Goal: Task Accomplishment & Management: Use online tool/utility

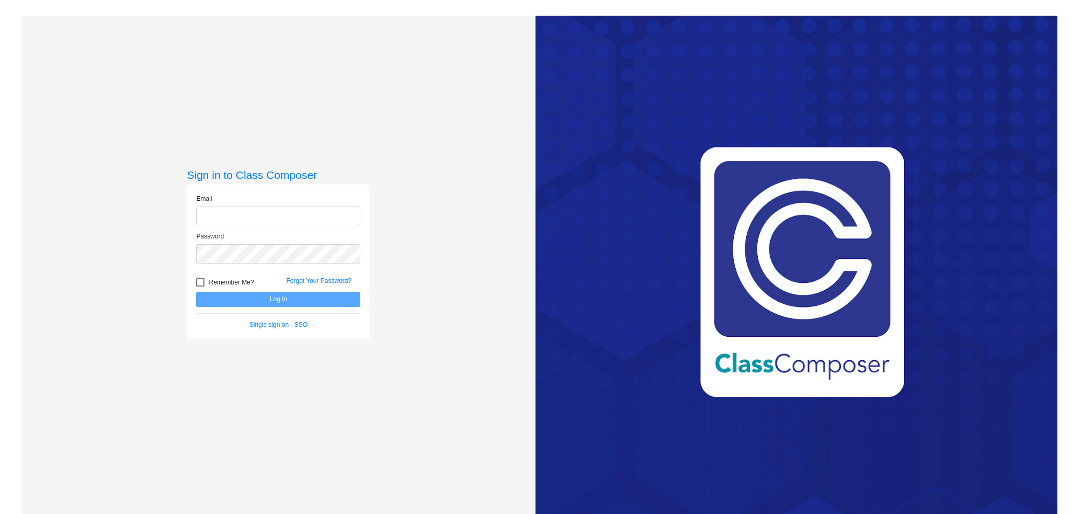
click at [247, 218] on input "email" at bounding box center [278, 216] width 164 height 19
type input "[EMAIL_ADDRESS][DOMAIN_NAME]"
click at [200, 280] on div at bounding box center [200, 282] width 8 height 8
click at [200, 287] on input "Remember Me?" at bounding box center [200, 287] width 1 height 1
checkbox input "true"
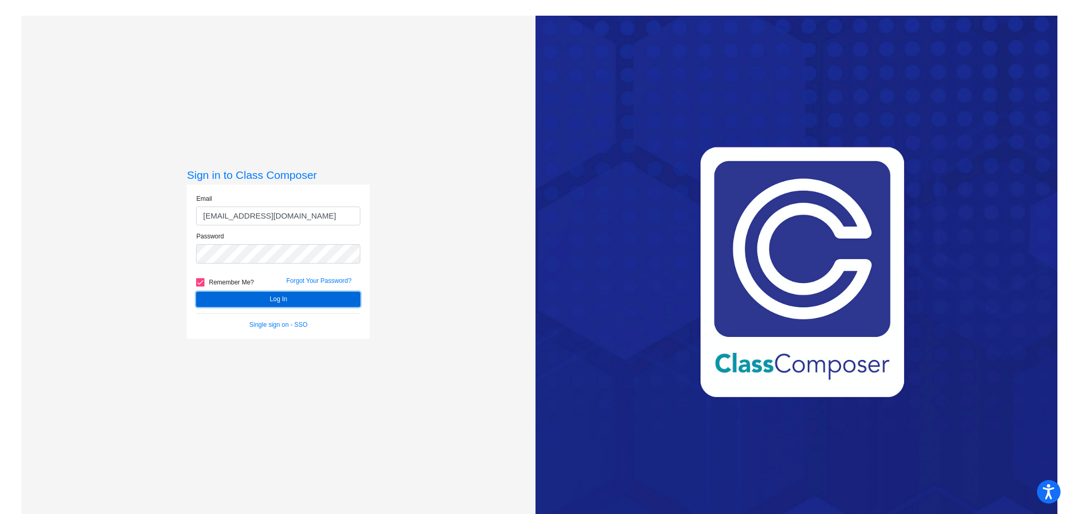
click at [212, 295] on button "Log In" at bounding box center [278, 299] width 164 height 15
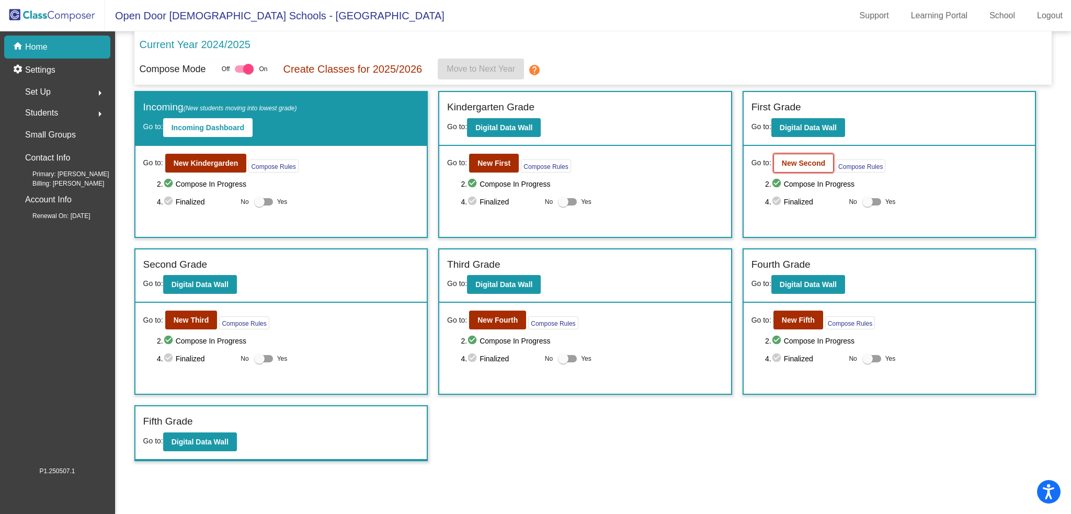
click at [811, 161] on b "New Second" at bounding box center [803, 163] width 43 height 8
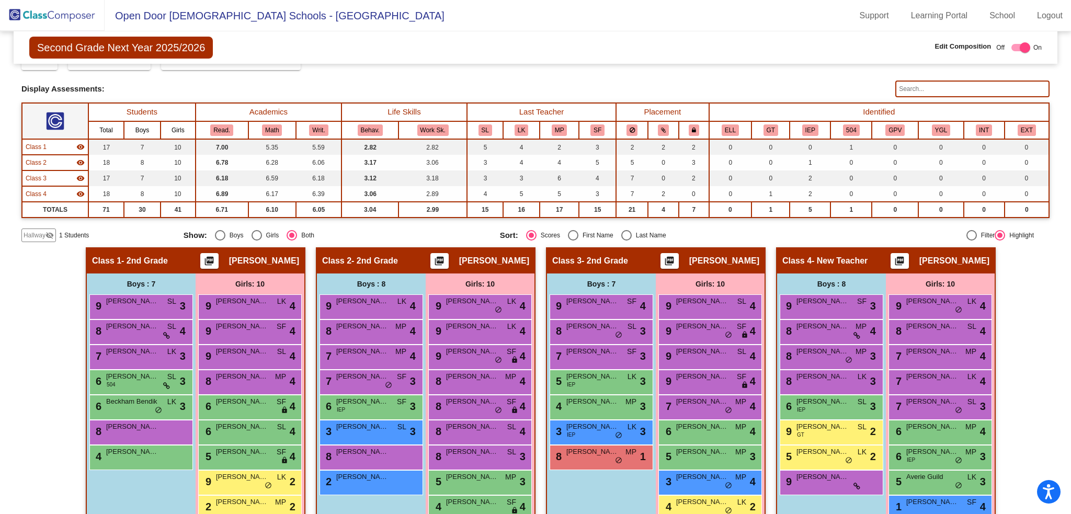
scroll to position [91, 0]
